Goal: Transaction & Acquisition: Purchase product/service

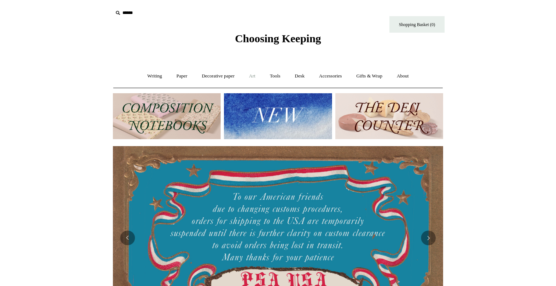
click at [252, 76] on link "Art +" at bounding box center [251, 76] width 19 height 19
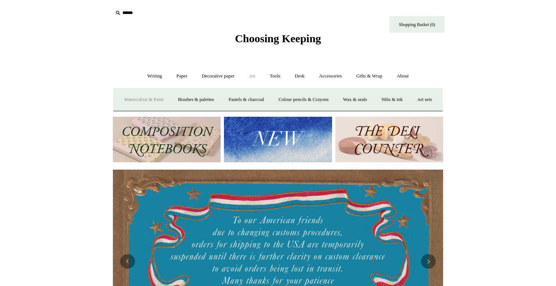
click at [150, 100] on link "Watercolour & Paint" at bounding box center [143, 99] width 53 height 19
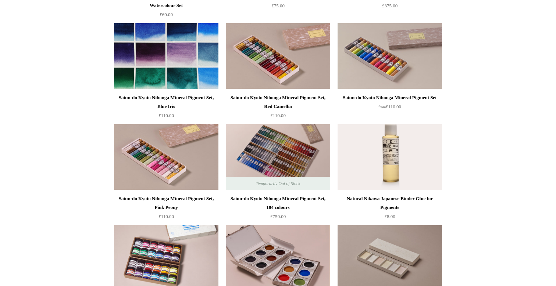
scroll to position [684, 0]
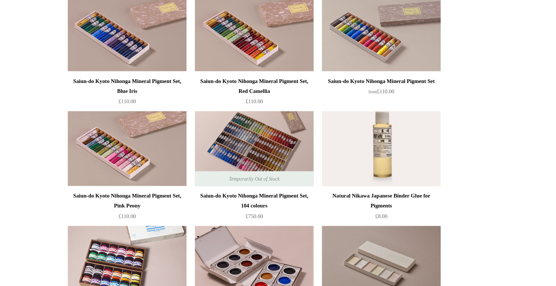
click at [362, 196] on div "Natural Nikawa Japanese Binder Glue for Pigments" at bounding box center [389, 199] width 101 height 18
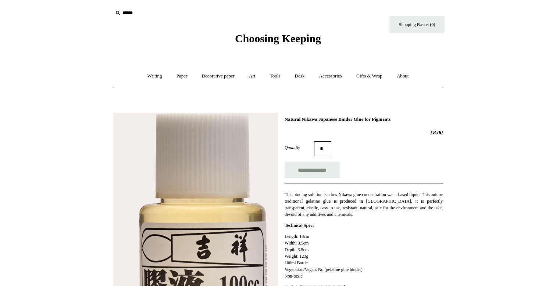
drag, startPoint x: 305, startPoint y: 118, endPoint x: 380, endPoint y: 125, distance: 74.5
click at [380, 125] on div "**********" at bounding box center [364, 206] width 158 height 179
drag, startPoint x: 325, startPoint y: 118, endPoint x: 411, endPoint y: 120, distance: 86.0
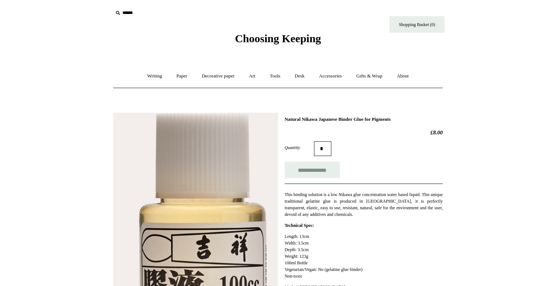
click at [411, 120] on h1 "Natural Nikawa Japanese Binder Glue for Pigments" at bounding box center [364, 120] width 158 height 6
copy h1 "Japanese Binder Glue for Pigments"
drag, startPoint x: 306, startPoint y: 119, endPoint x: 358, endPoint y: 121, distance: 52.6
click at [358, 121] on h1 "Natural Nikawa Japanese Binder Glue for Pigments" at bounding box center [364, 120] width 158 height 6
click at [364, 134] on h2 "£8.00" at bounding box center [364, 132] width 158 height 7
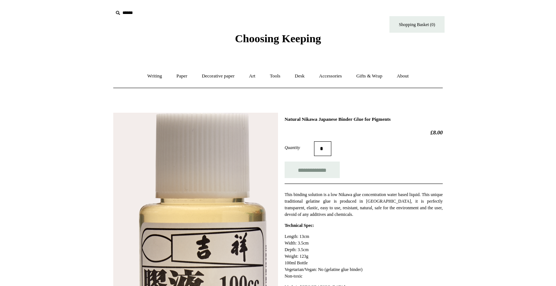
drag, startPoint x: 305, startPoint y: 119, endPoint x: 412, endPoint y: 121, distance: 106.6
click at [412, 121] on h1 "Natural Nikawa Japanese Binder Glue for Pigments" at bounding box center [364, 120] width 158 height 6
copy h1 "Nikawa Japanese Binder Glue for Pigments"
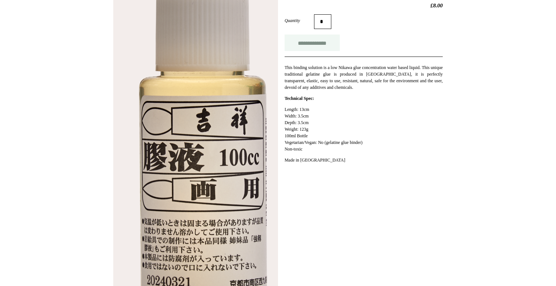
scroll to position [126, 0]
